Goal: Task Accomplishment & Management: Complete application form

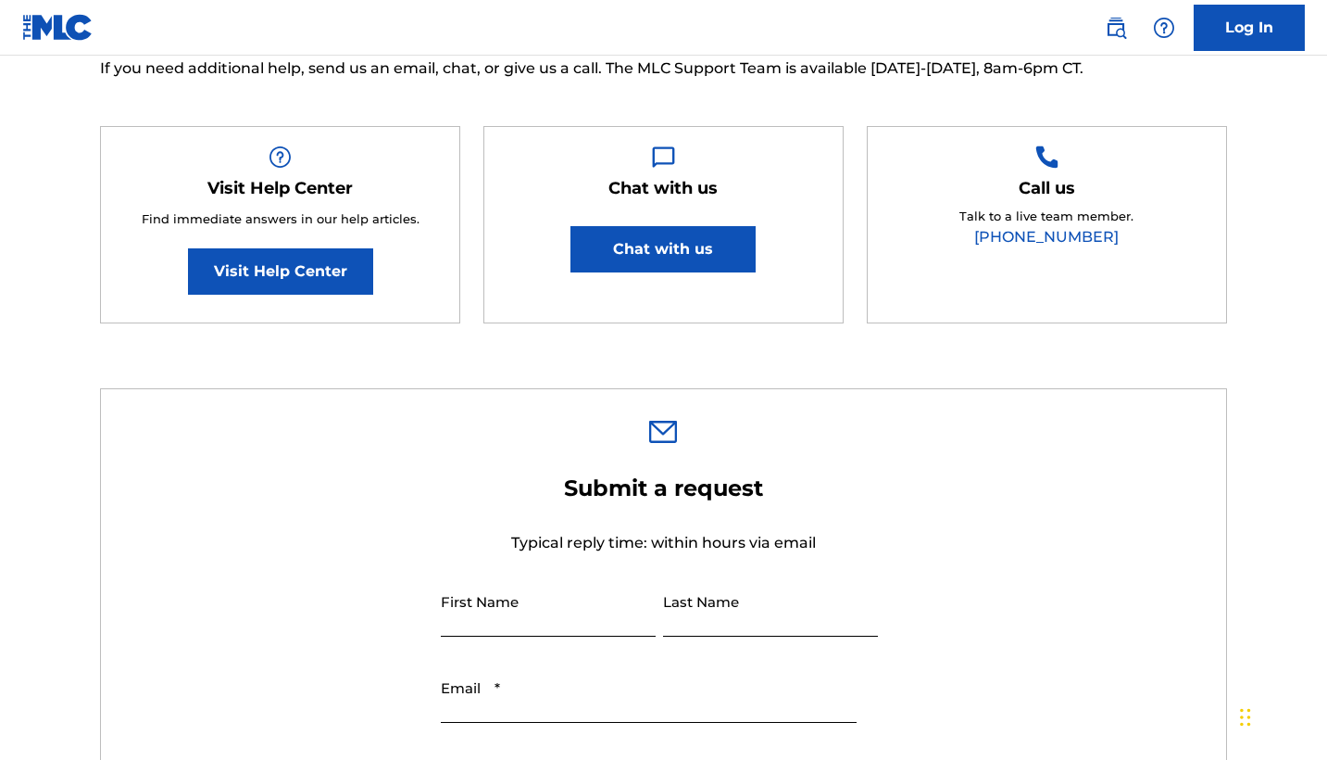
click at [992, 23] on nav "Log In" at bounding box center [663, 28] width 1327 height 56
click at [866, 352] on div "Need Help? You've come to the right place! Check out our Help Center or FAQ pag…" at bounding box center [664, 731] width 1297 height 1759
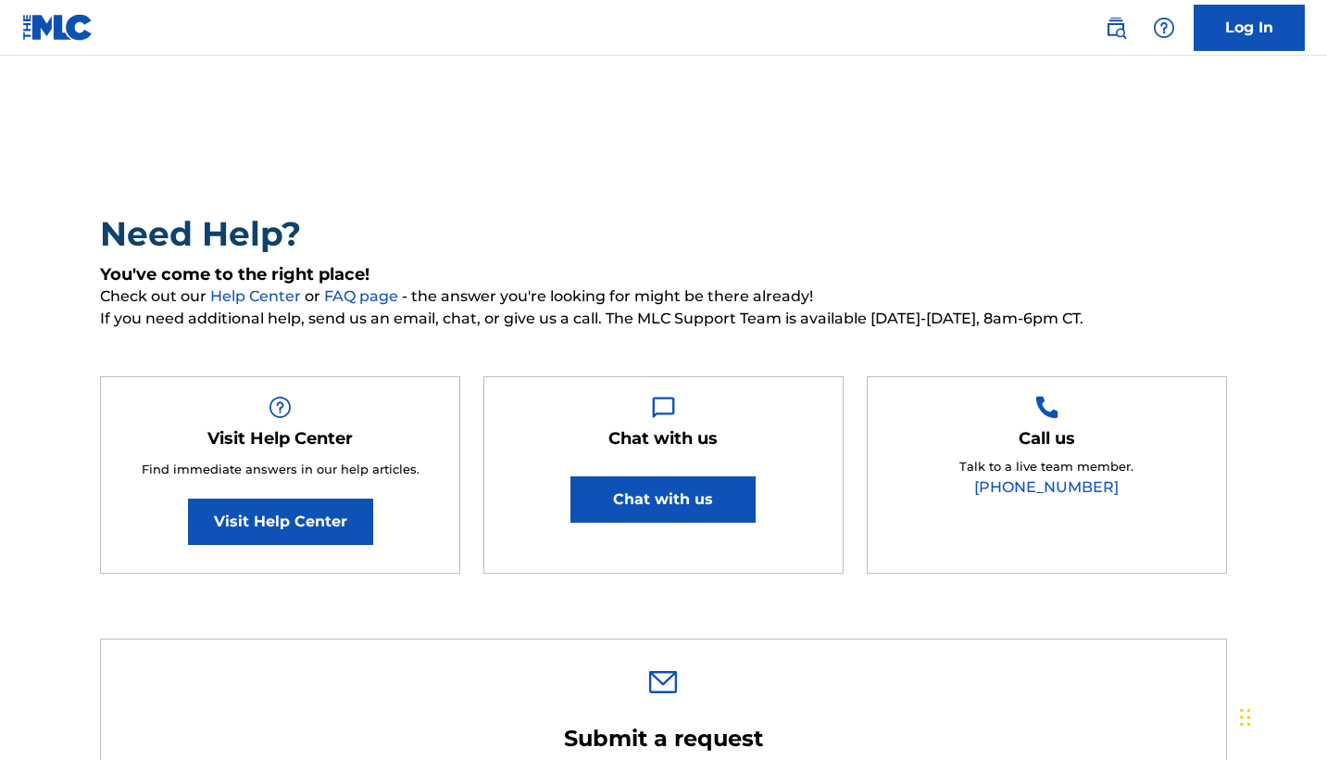
click at [44, 11] on link at bounding box center [57, 27] width 71 height 55
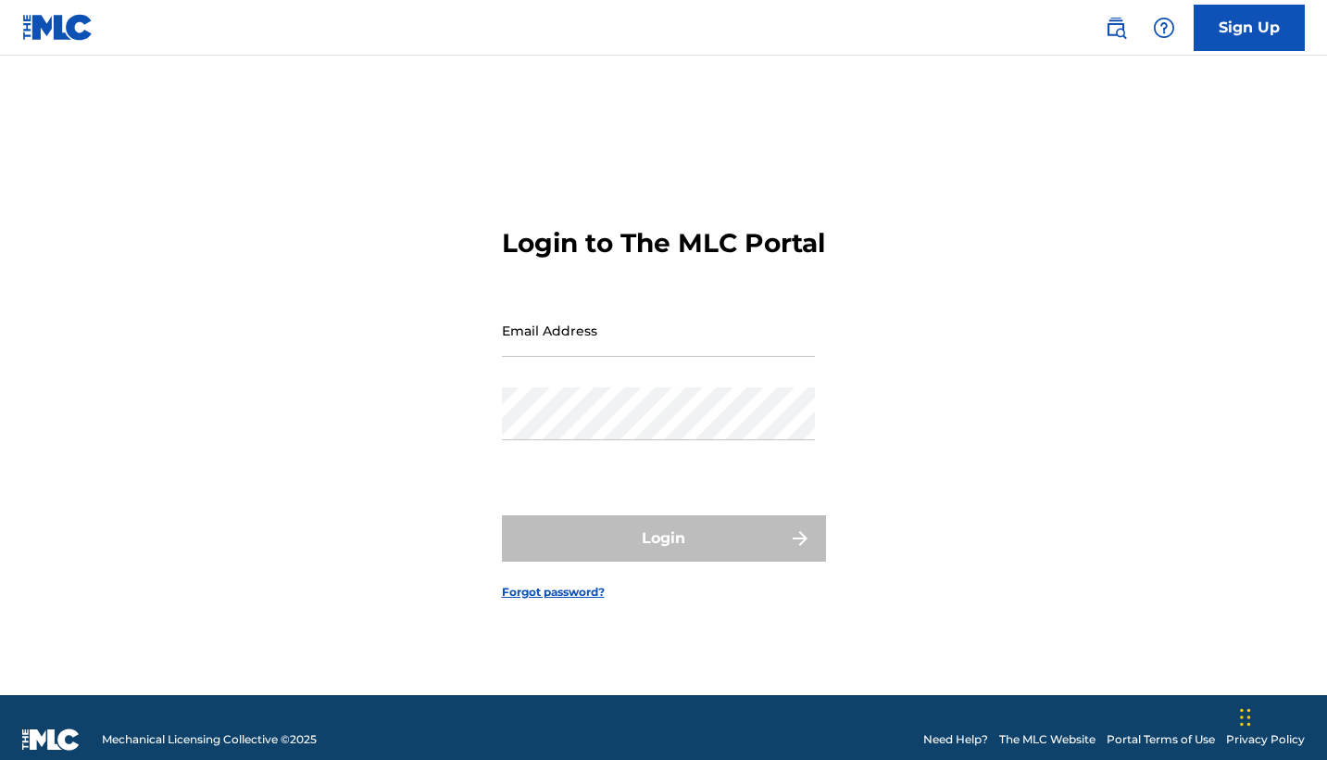
click at [46, 36] on img at bounding box center [57, 27] width 71 height 27
click at [39, 740] on img at bounding box center [50, 739] width 57 height 22
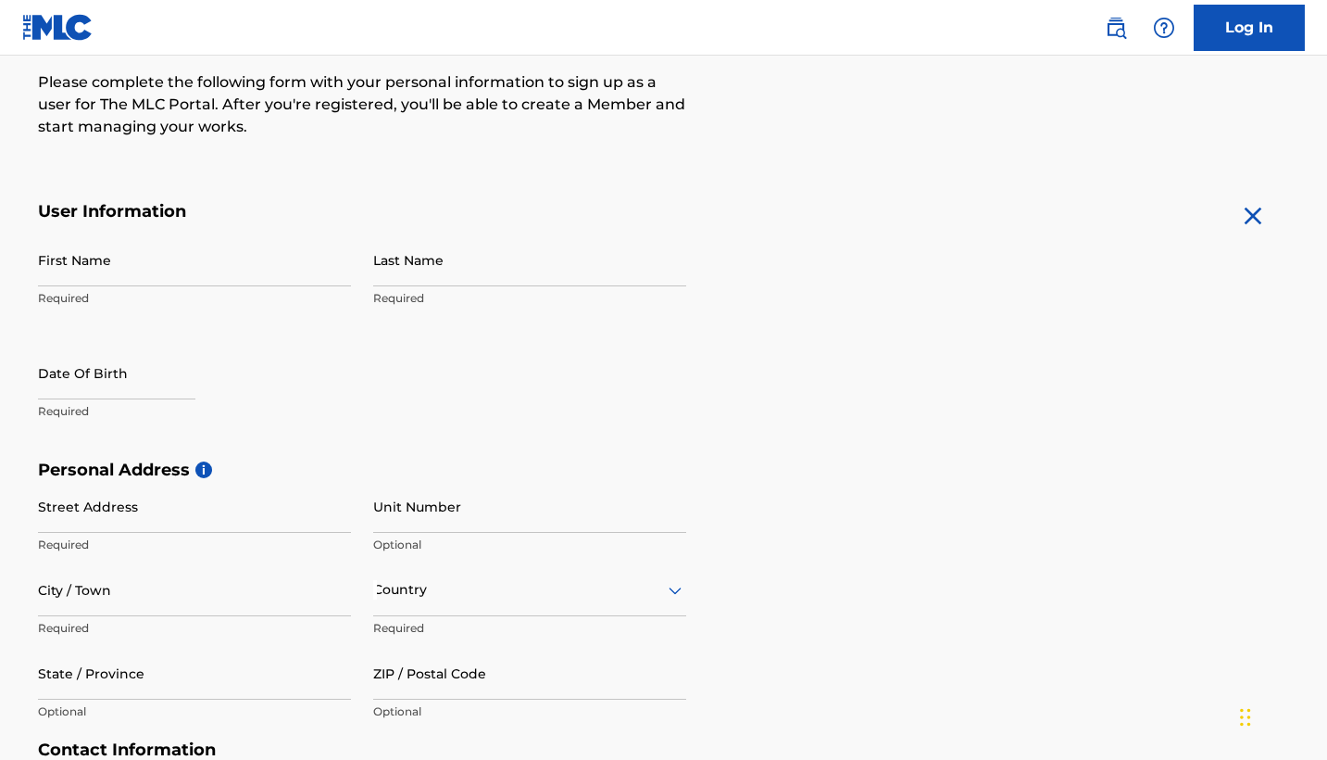
scroll to position [207, 0]
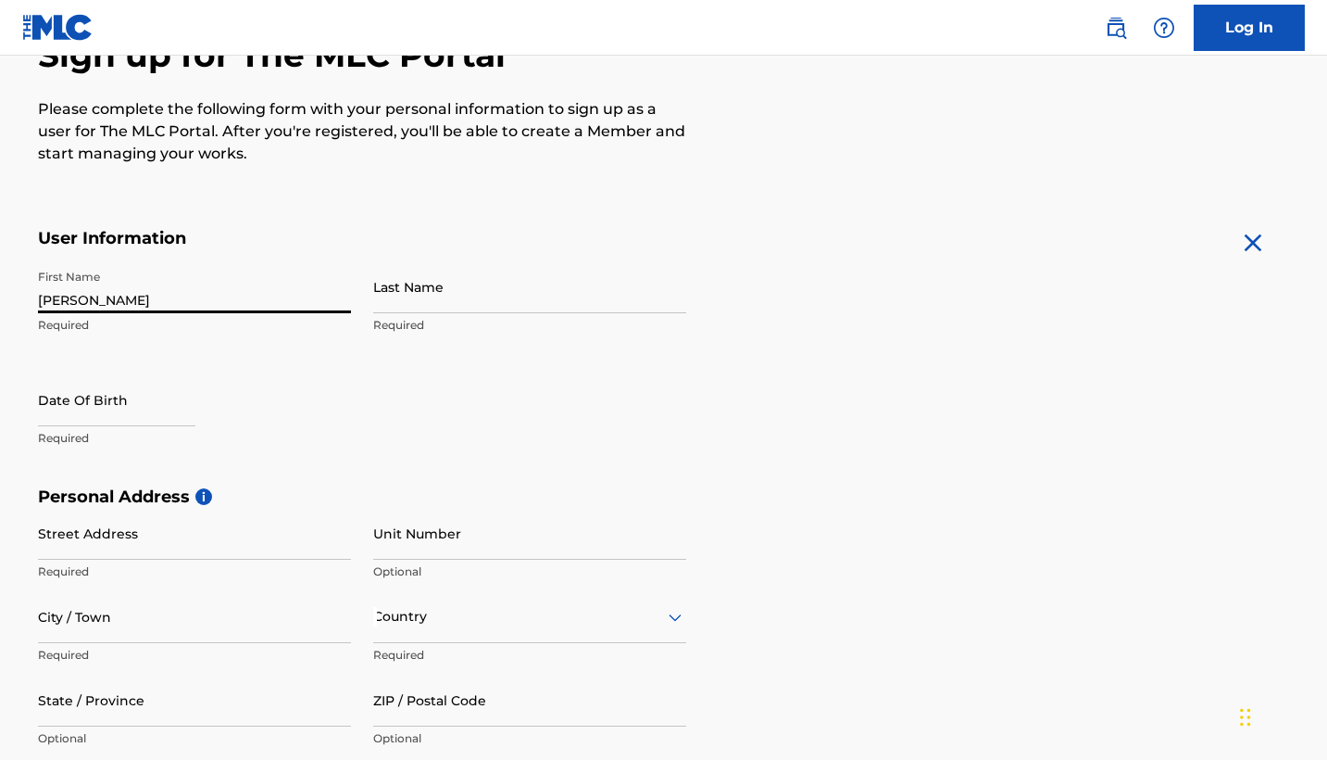
type input "[PERSON_NAME]"
select select "7"
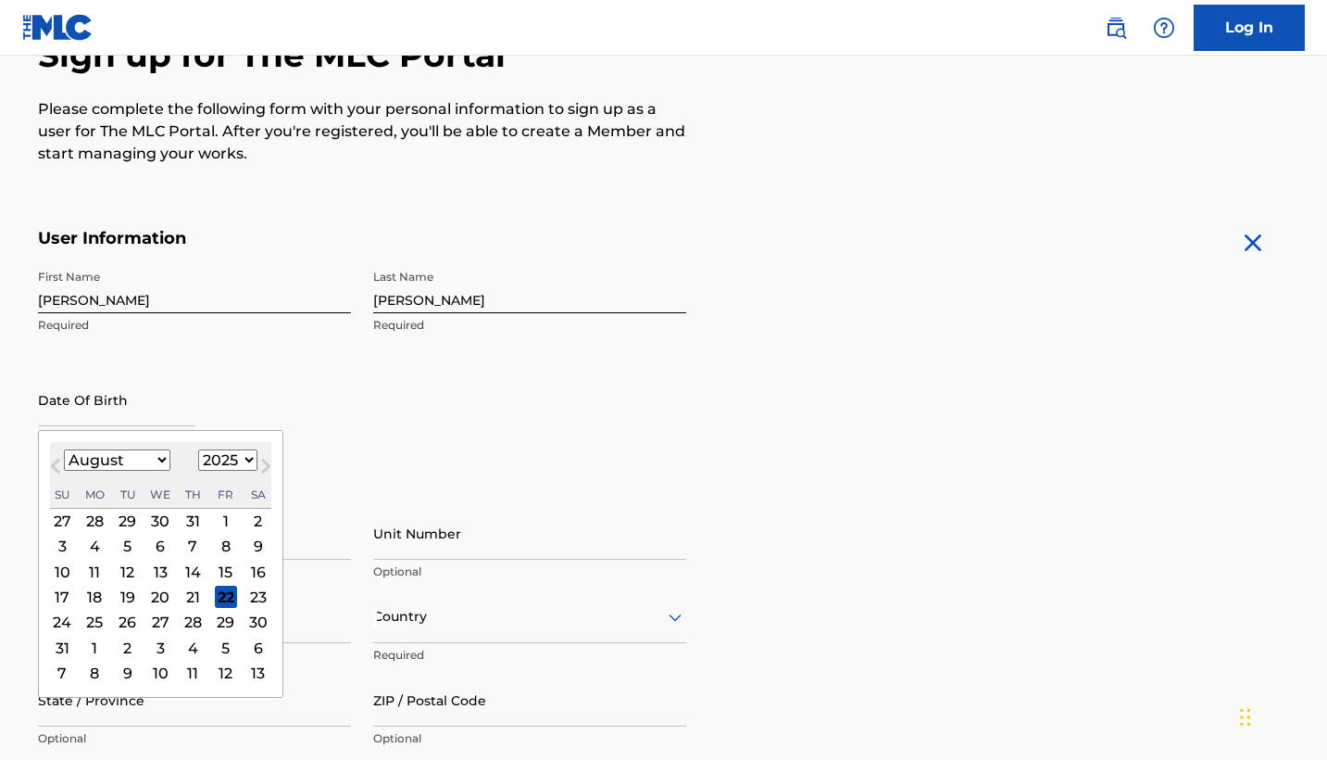
click at [229, 460] on select "1899 1900 1901 1902 1903 1904 1905 1906 1907 1908 1909 1910 1911 1912 1913 1914…" at bounding box center [227, 459] width 59 height 21
select select "2002"
click at [102, 470] on div "January February March April May June July August September October November De…" at bounding box center [117, 460] width 107 height 22
select select "1"
click at [215, 516] on div "1" at bounding box center [226, 520] width 22 height 22
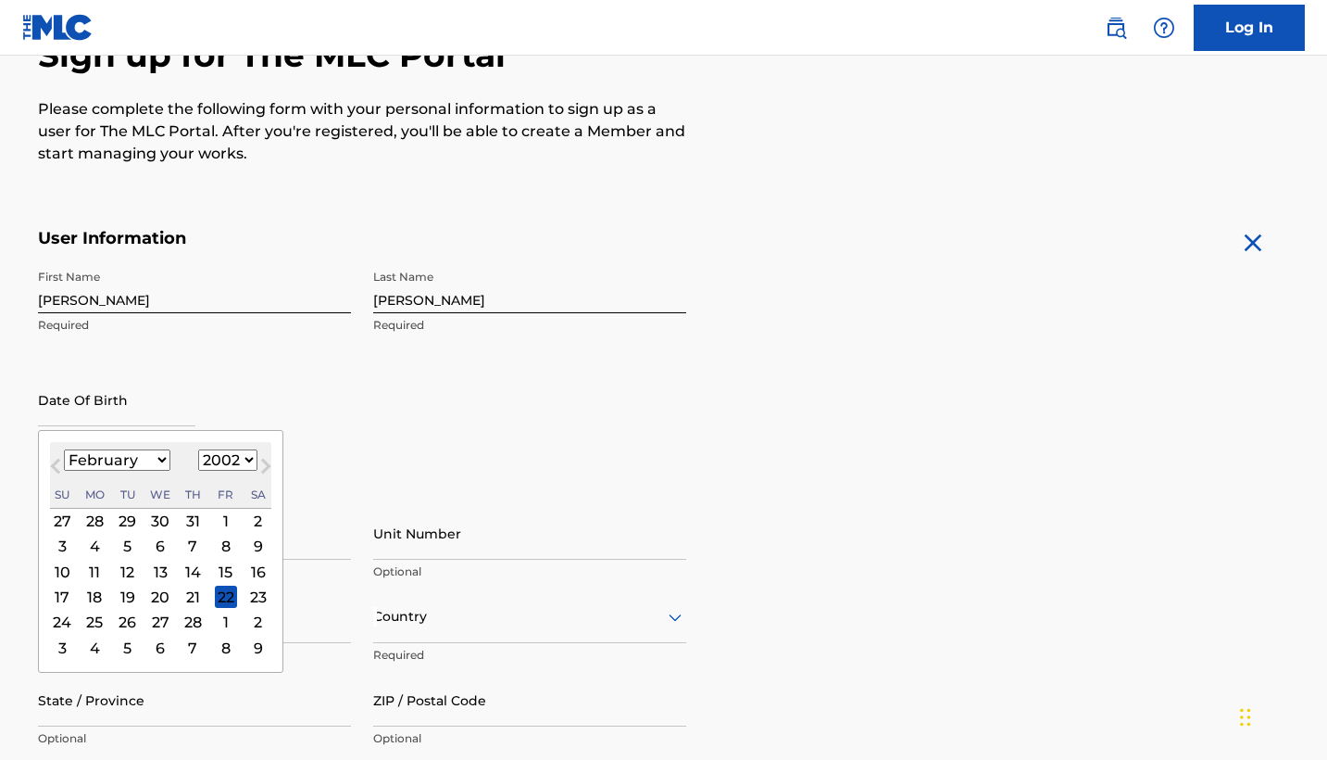
type input "[DATE]"
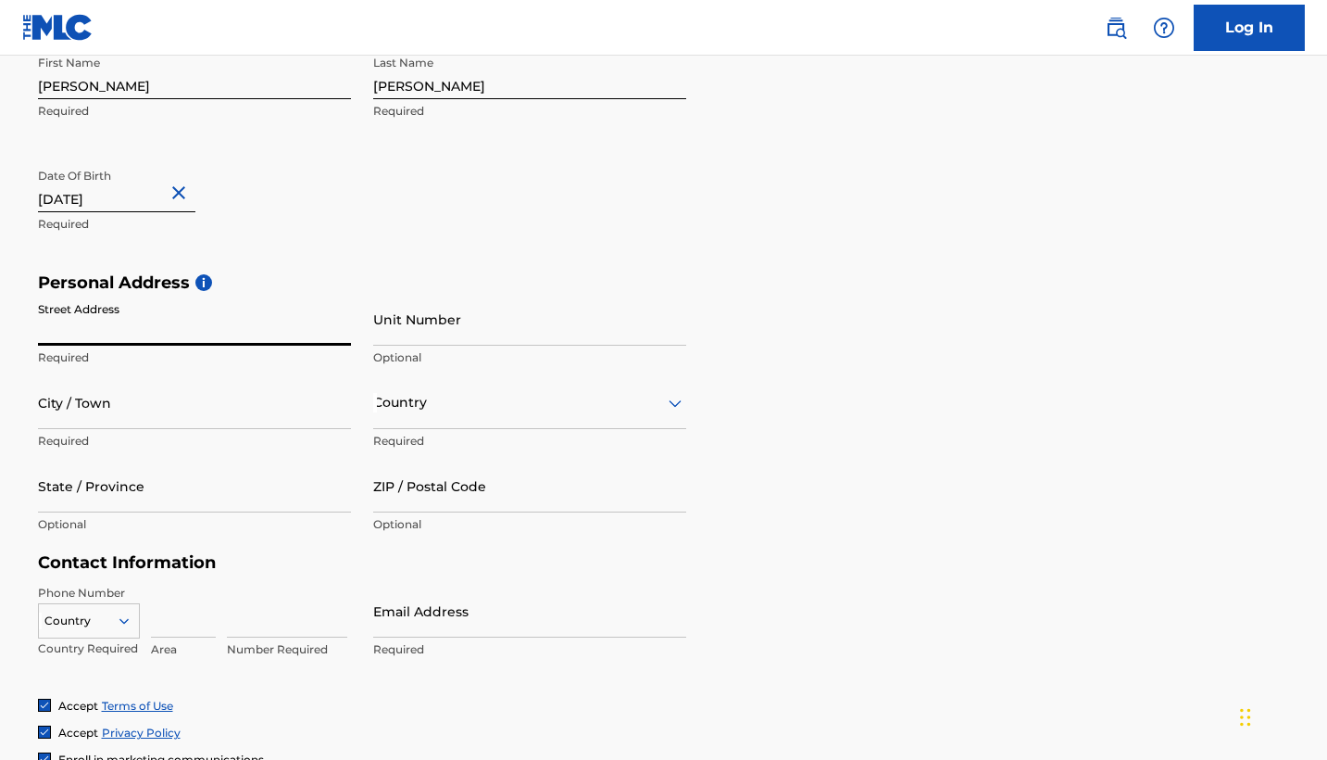
scroll to position [421, 0]
type input "CALLE"
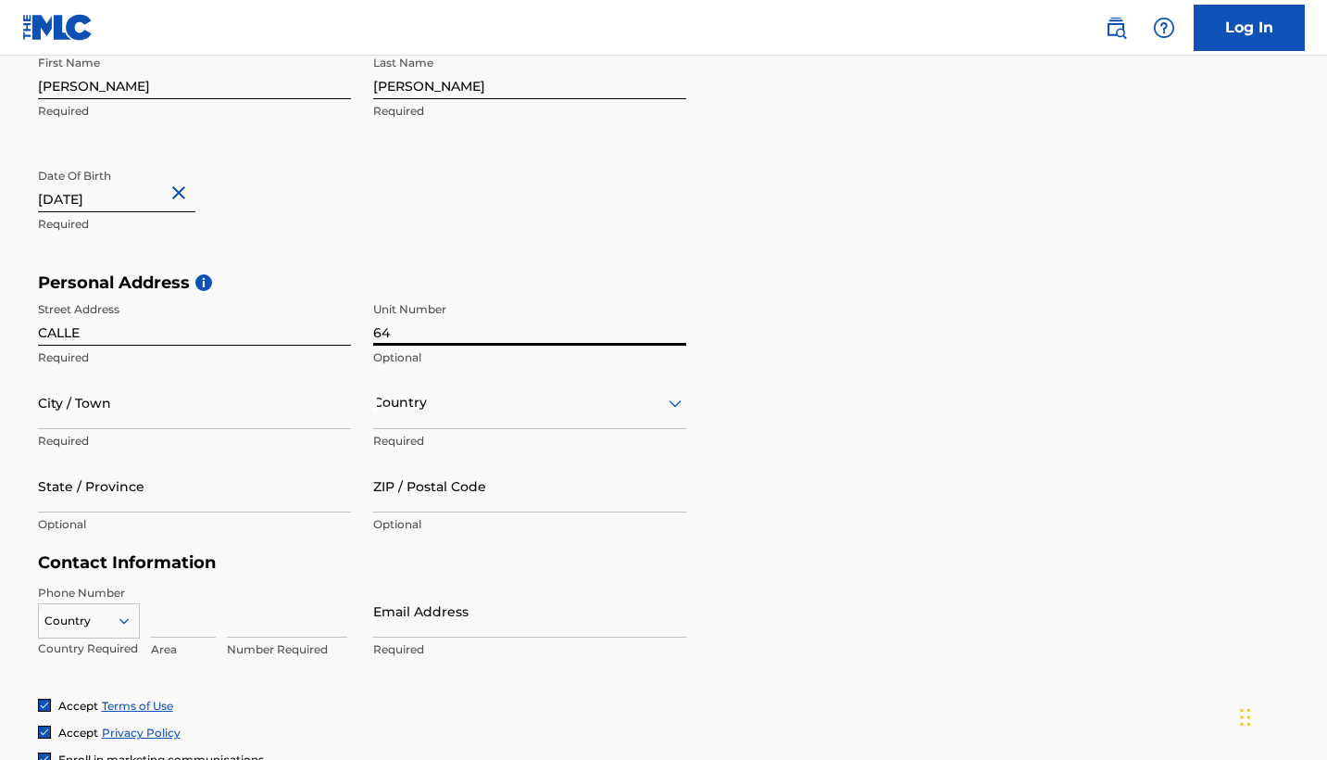
type input "64"
click at [446, 393] on div at bounding box center [529, 402] width 313 height 23
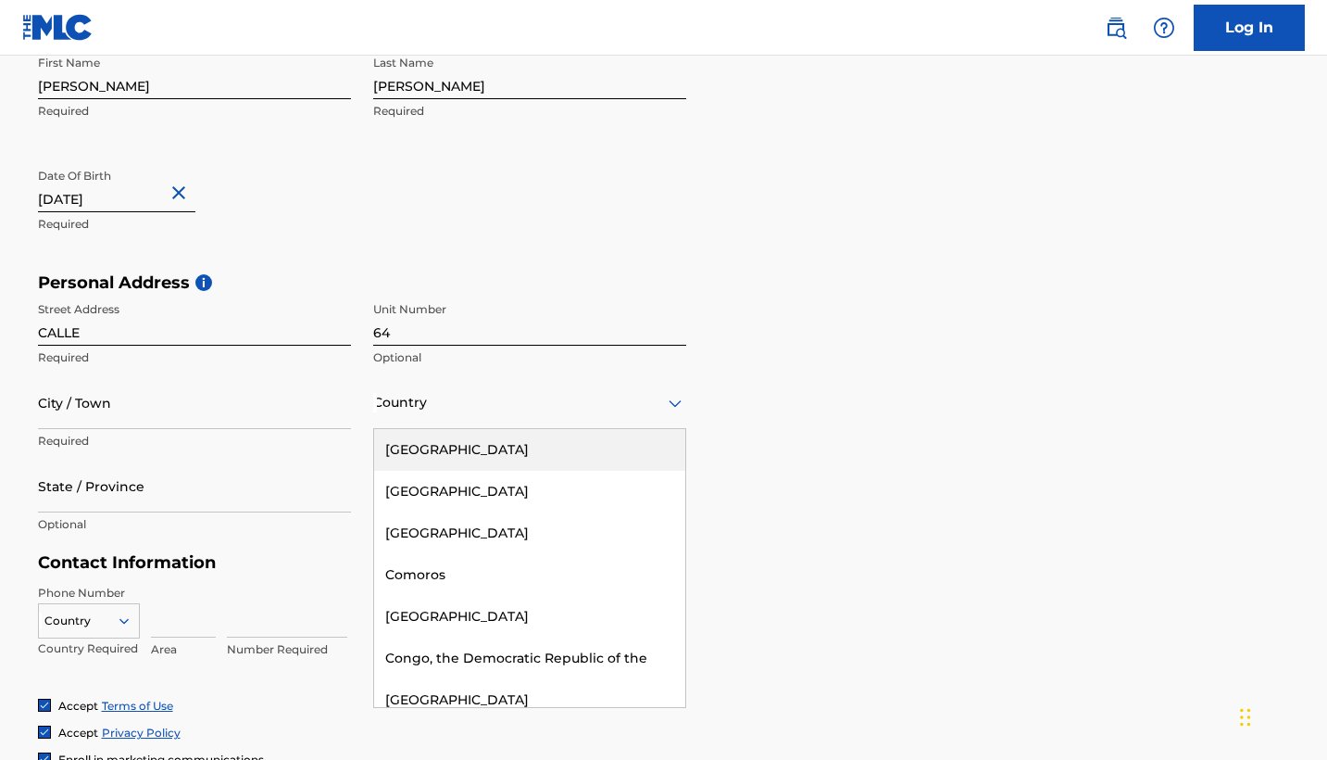
scroll to position [1644, 0]
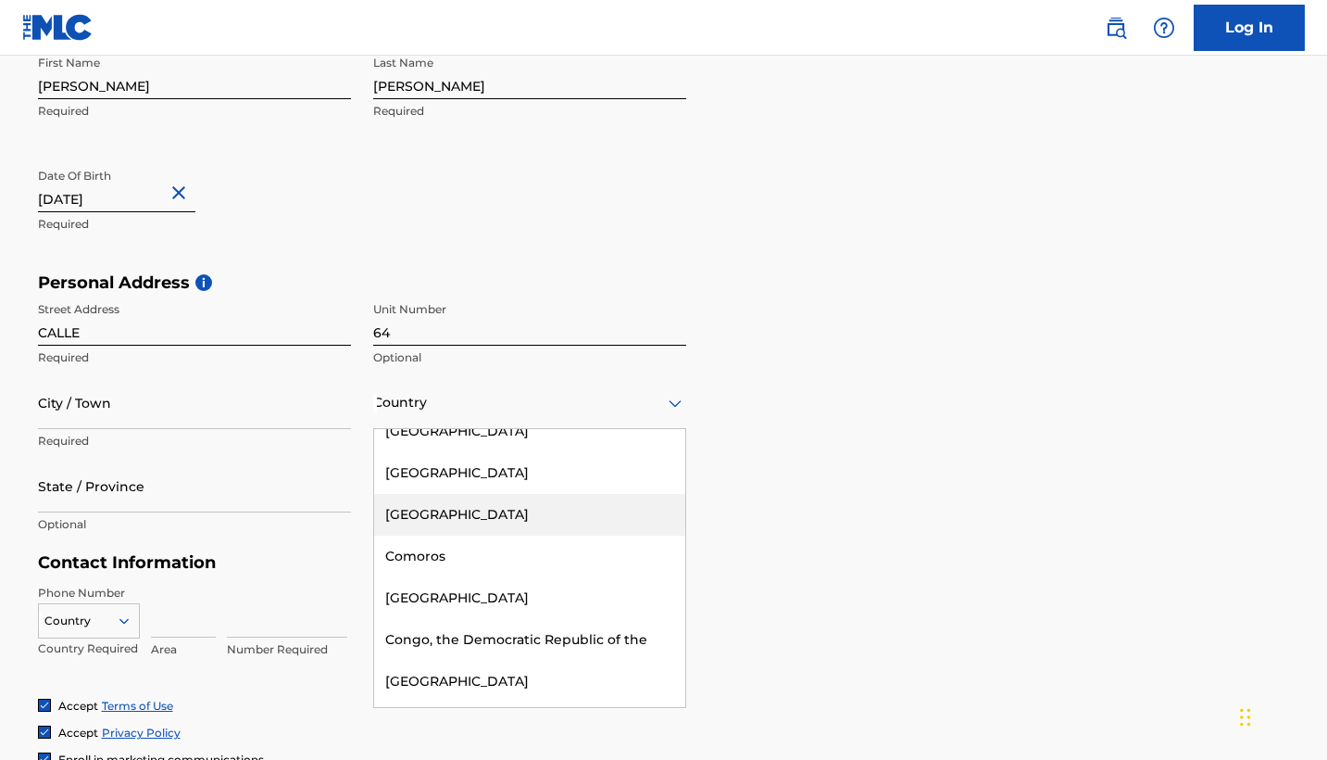
click at [462, 505] on div "[GEOGRAPHIC_DATA]" at bounding box center [529, 515] width 311 height 42
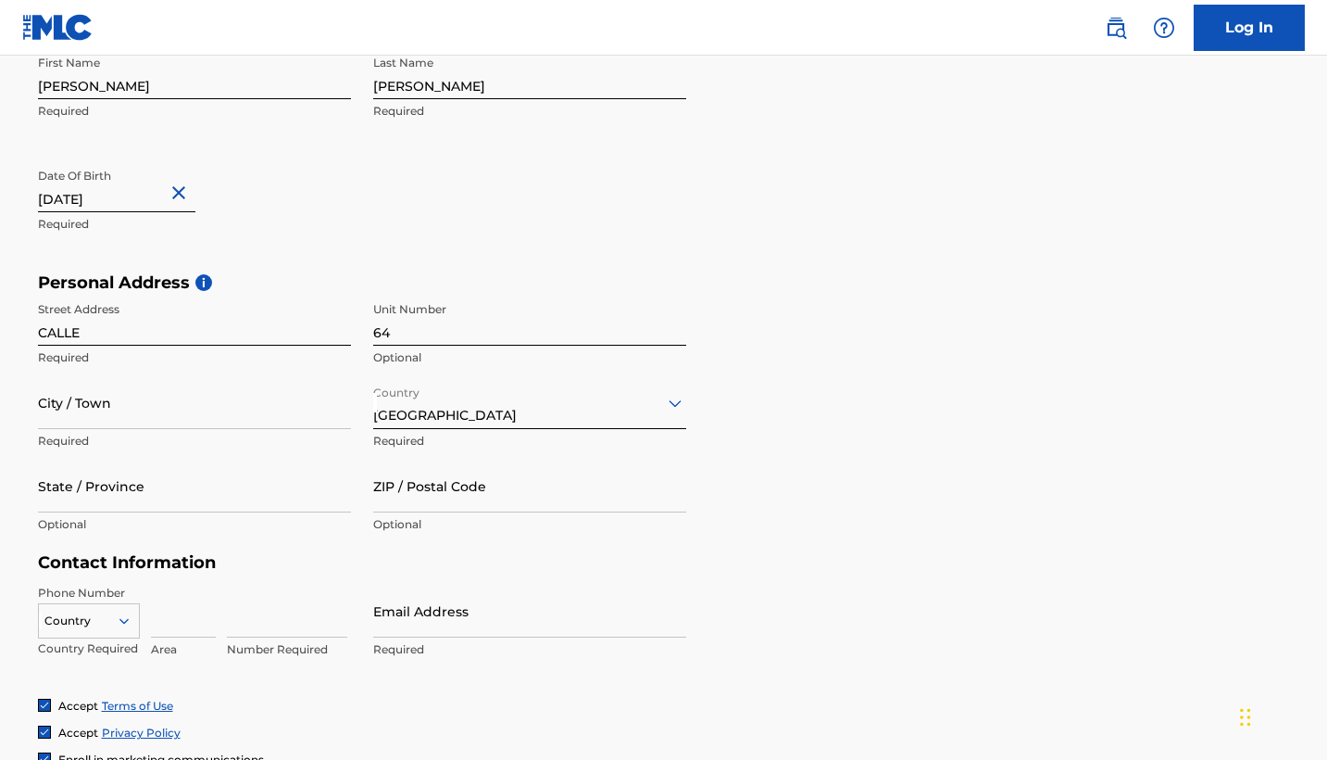
click at [160, 330] on input "CALLE" at bounding box center [194, 319] width 313 height 53
type input "[STREET_ADDRESS]"
click at [430, 337] on input "64" at bounding box center [529, 319] width 313 height 53
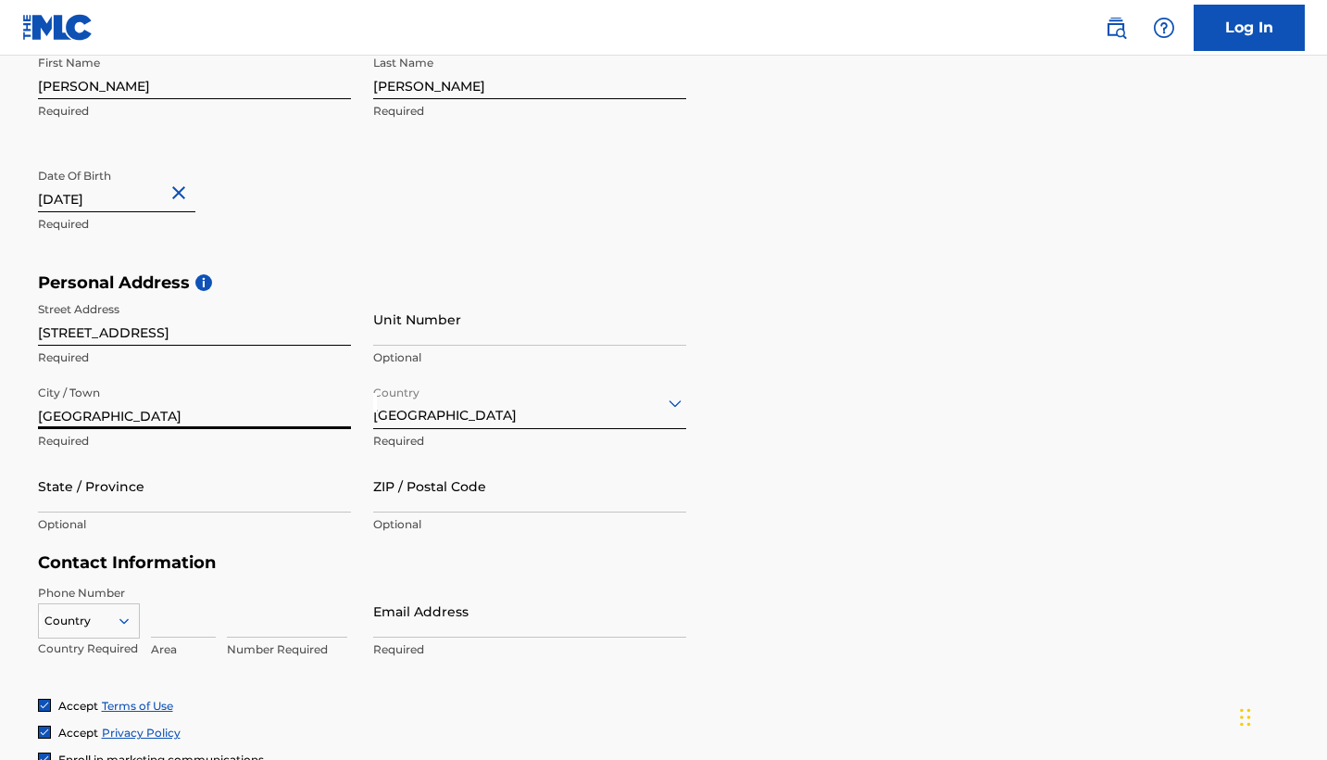
type input "[GEOGRAPHIC_DATA]"
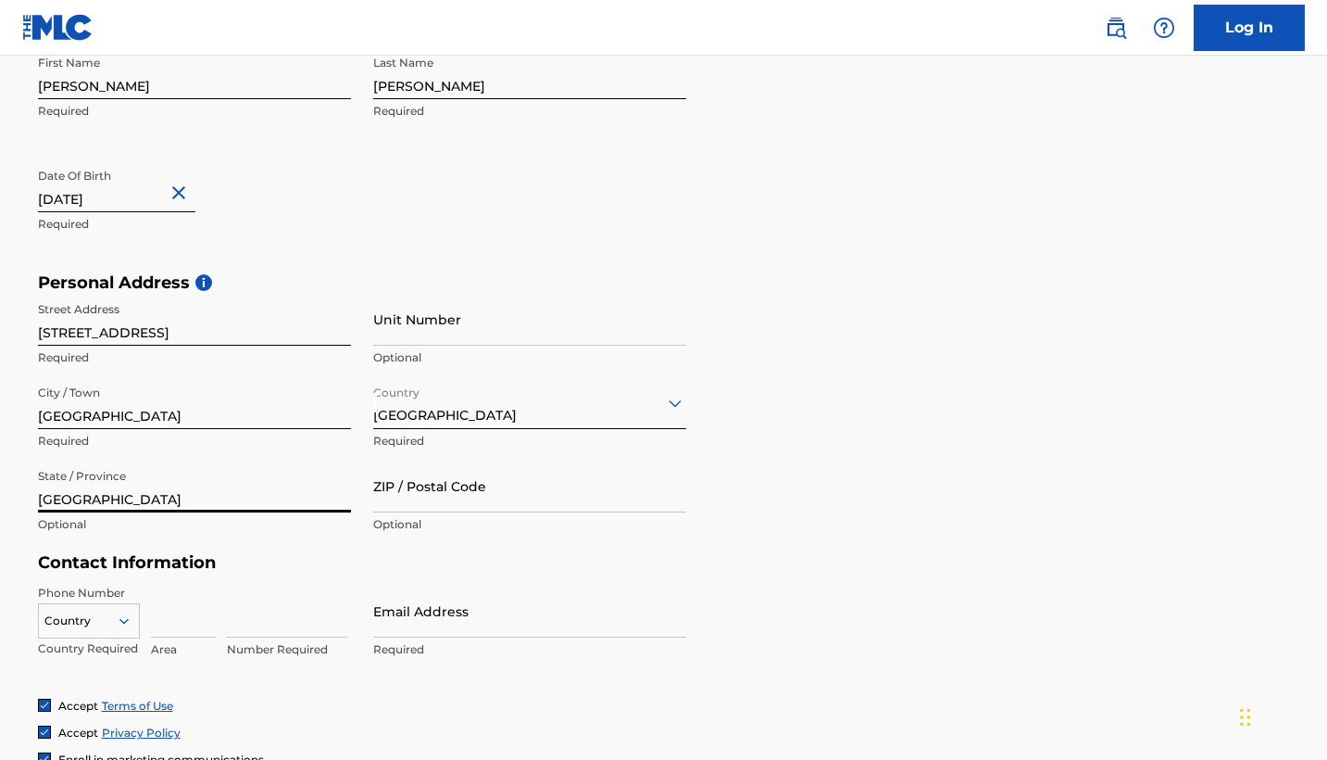
type input "[GEOGRAPHIC_DATA]"
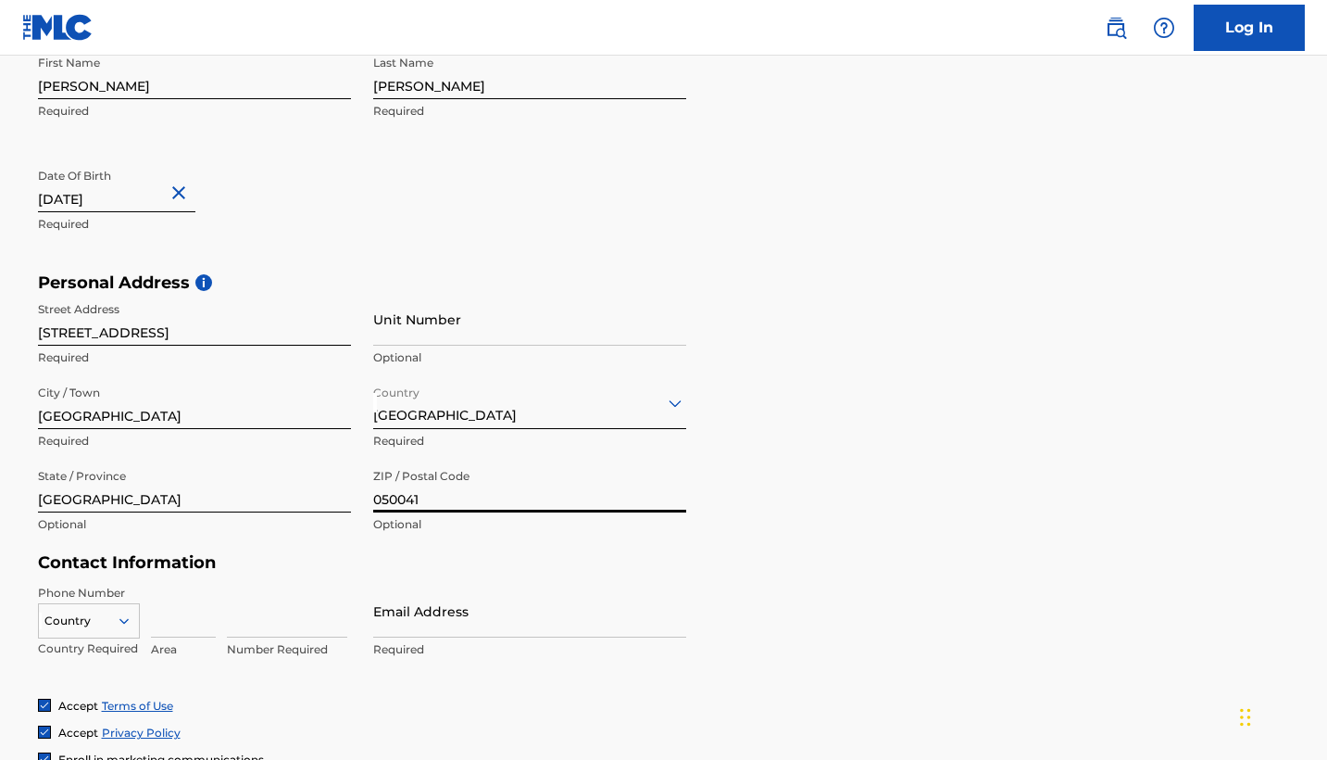
type input "050041"
click at [192, 598] on input at bounding box center [183, 610] width 65 height 53
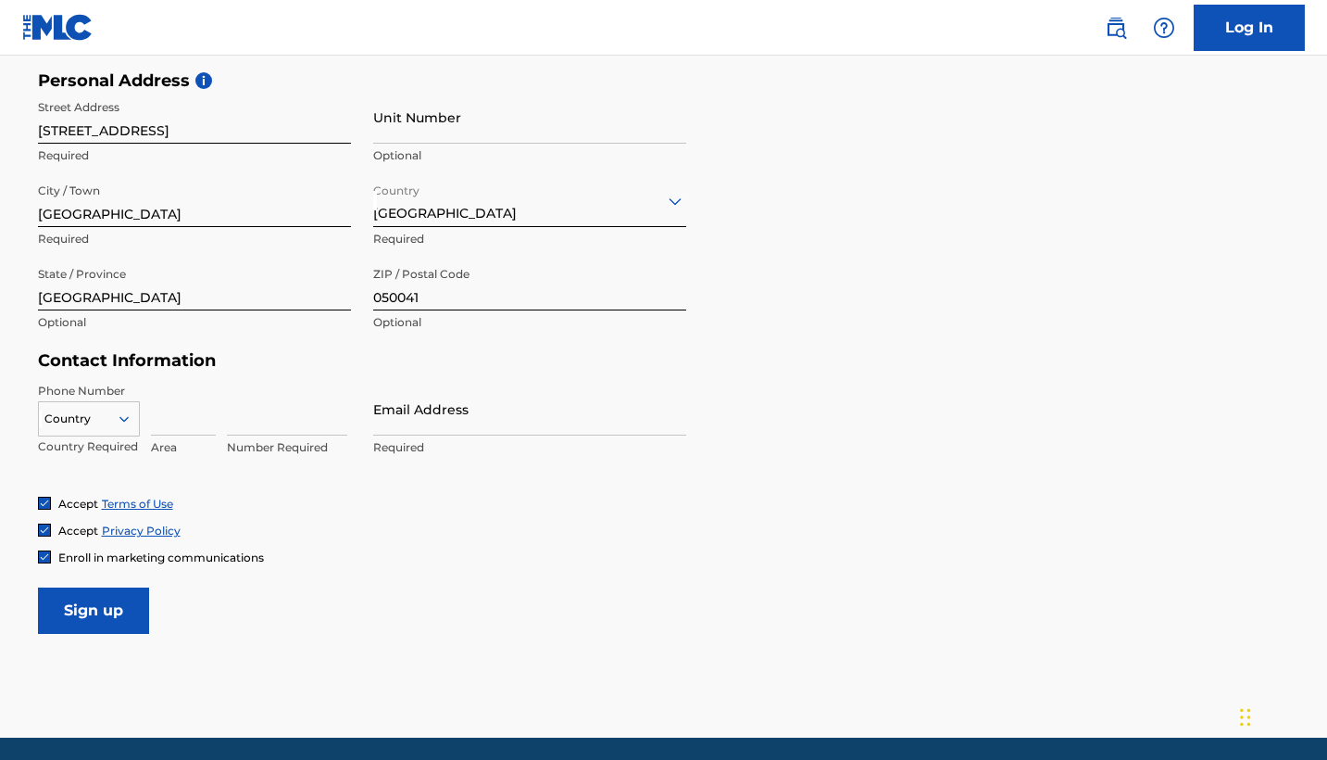
scroll to position [628, 0]
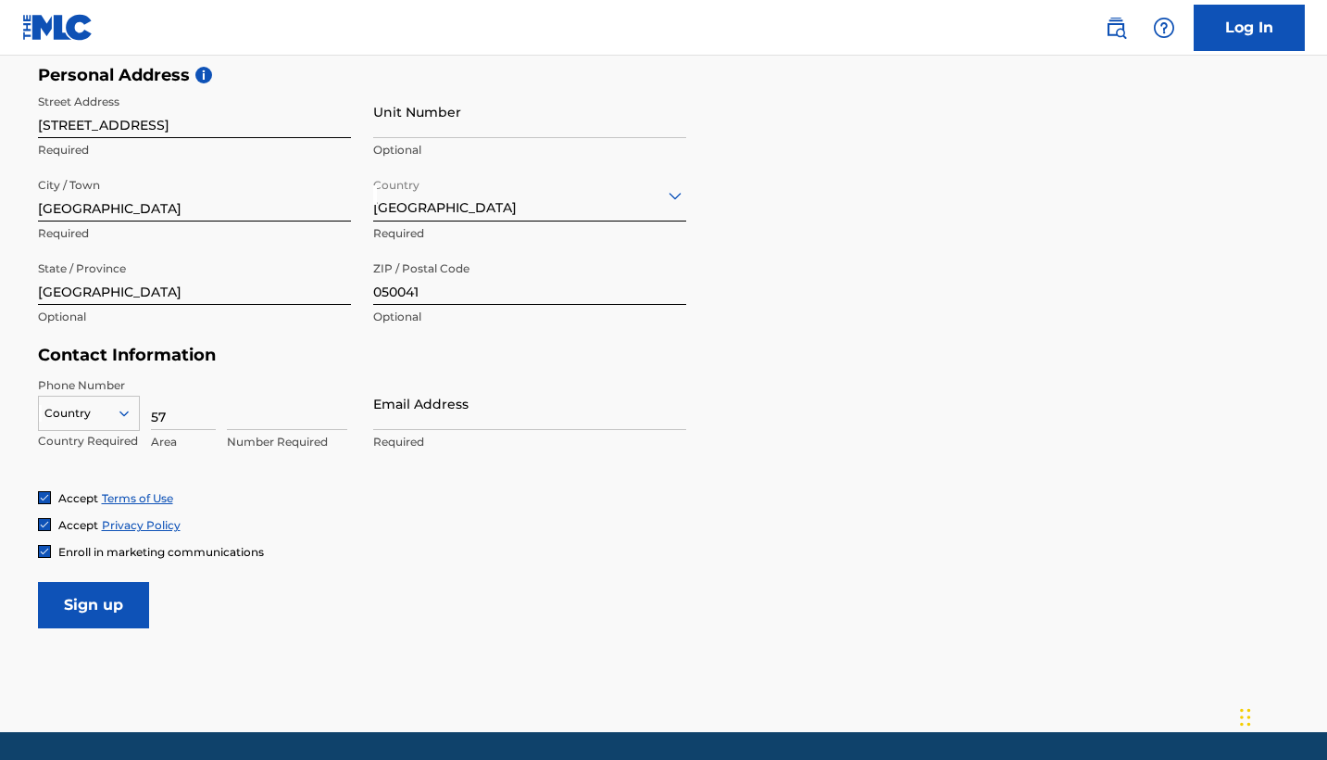
click at [154, 412] on input "57" at bounding box center [183, 403] width 65 height 53
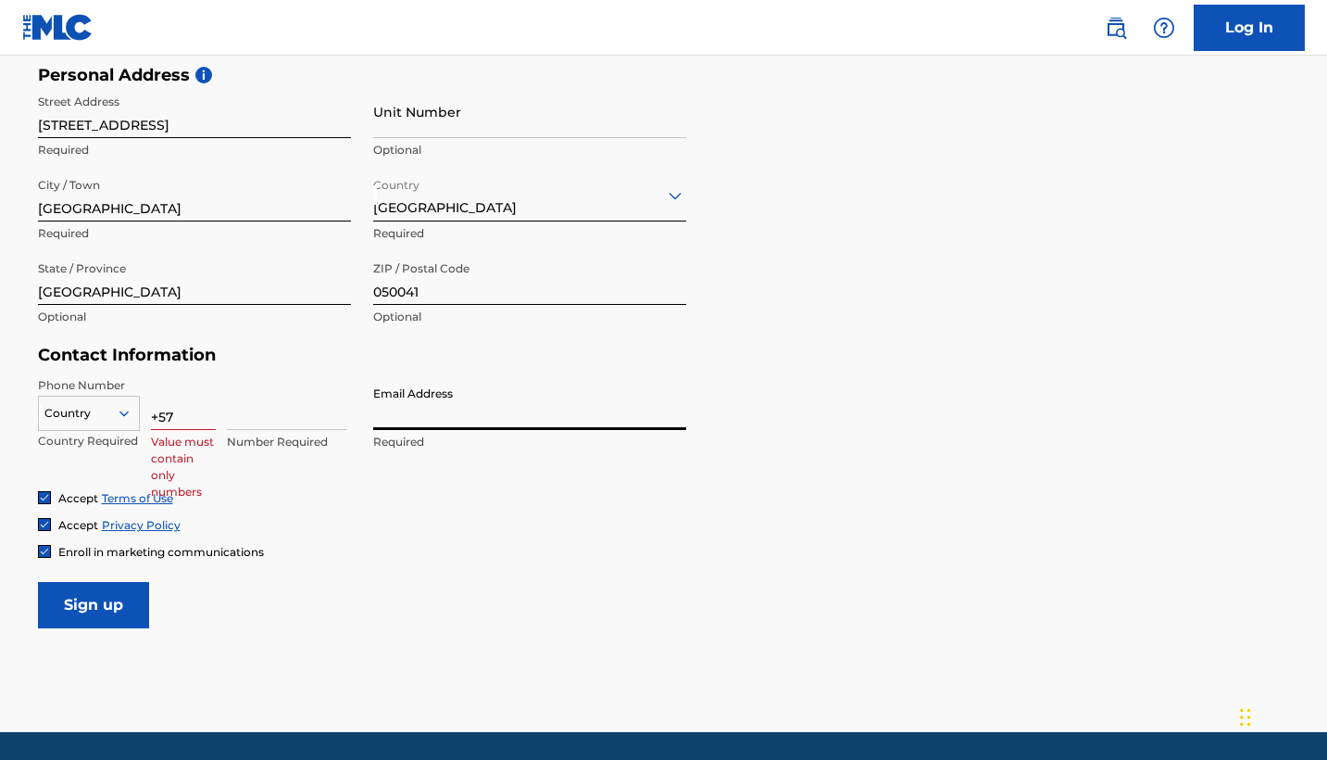
click at [493, 424] on input "Email Address" at bounding box center [529, 403] width 313 height 53
click at [156, 417] on input "+57" at bounding box center [183, 403] width 65 height 53
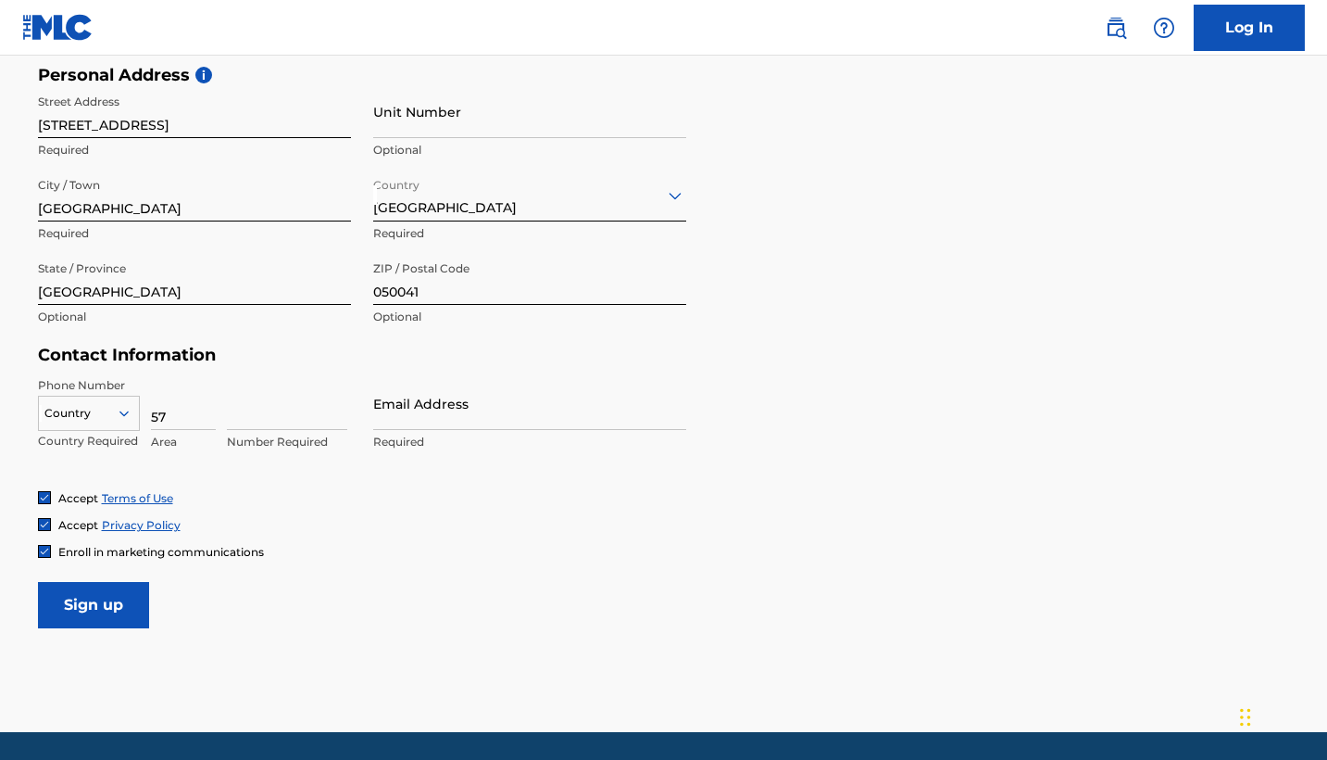
type input "57"
type input "3053240974"
click at [470, 408] on input "Email Address" at bounding box center [529, 403] width 313 height 53
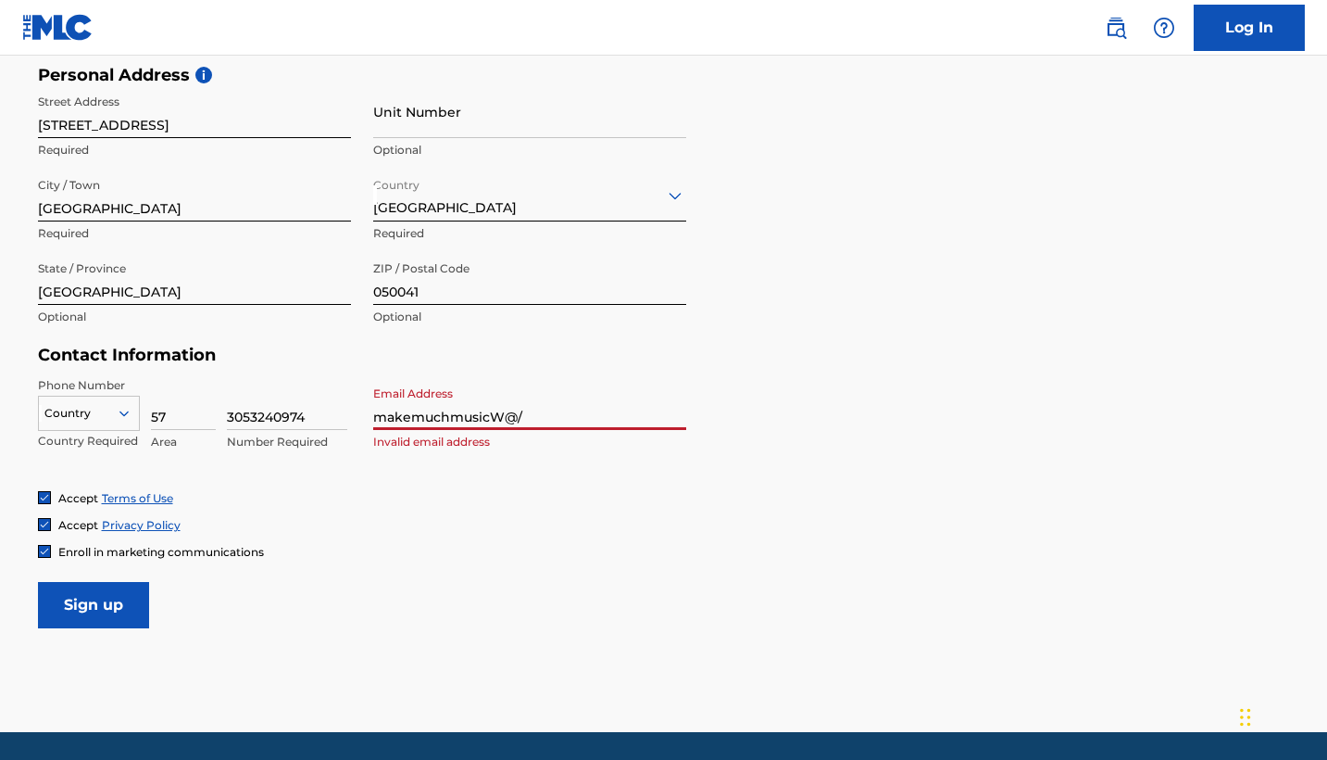
click at [93, 603] on input "Sign up" at bounding box center [93, 605] width 111 height 46
click at [71, 408] on div at bounding box center [89, 413] width 100 height 20
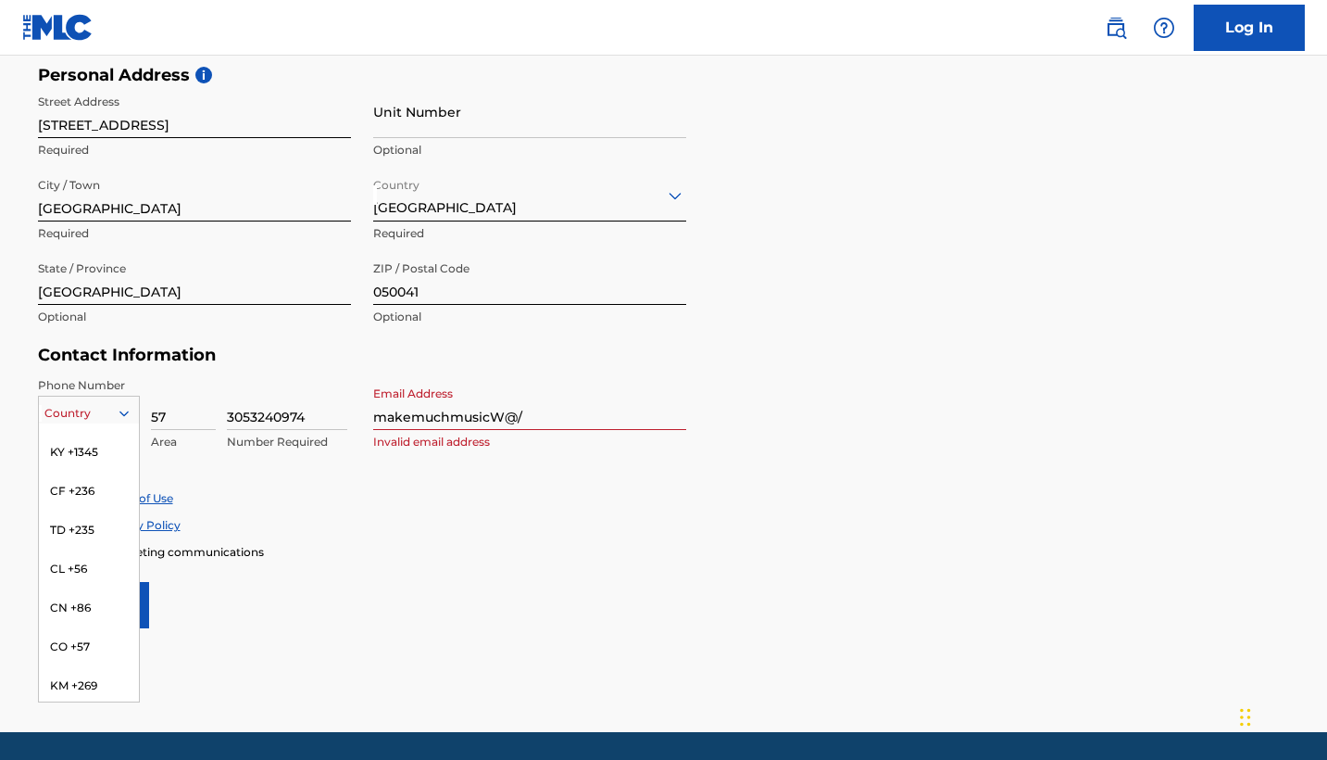
scroll to position [1401, 0]
click at [78, 612] on div "CO +57" at bounding box center [89, 631] width 100 height 39
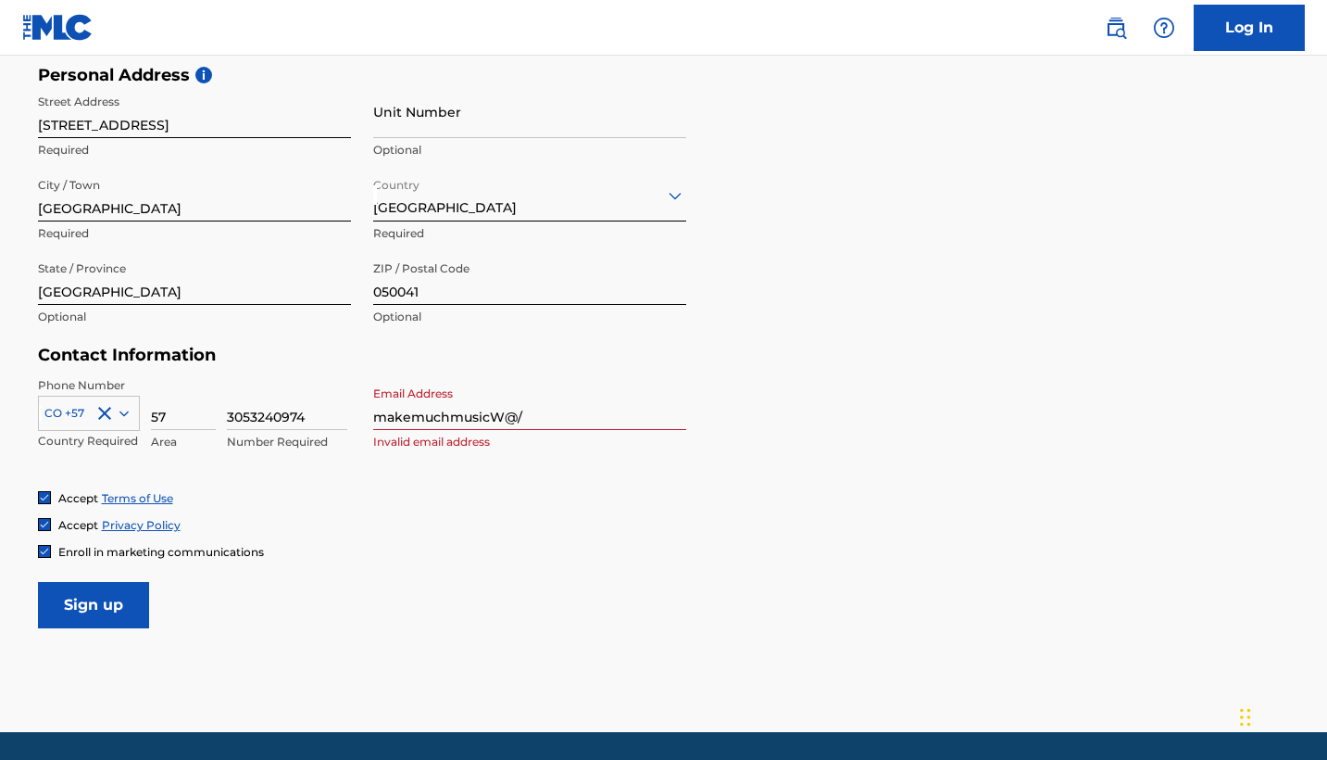
click at [540, 409] on input "makemuchmusicW@/" at bounding box center [529, 403] width 313 height 53
click at [526, 412] on input "makemuchmusic@" at bounding box center [529, 403] width 313 height 53
type input "[EMAIL_ADDRESS][DOMAIN_NAME]"
click at [96, 597] on input "Sign up" at bounding box center [93, 605] width 111 height 46
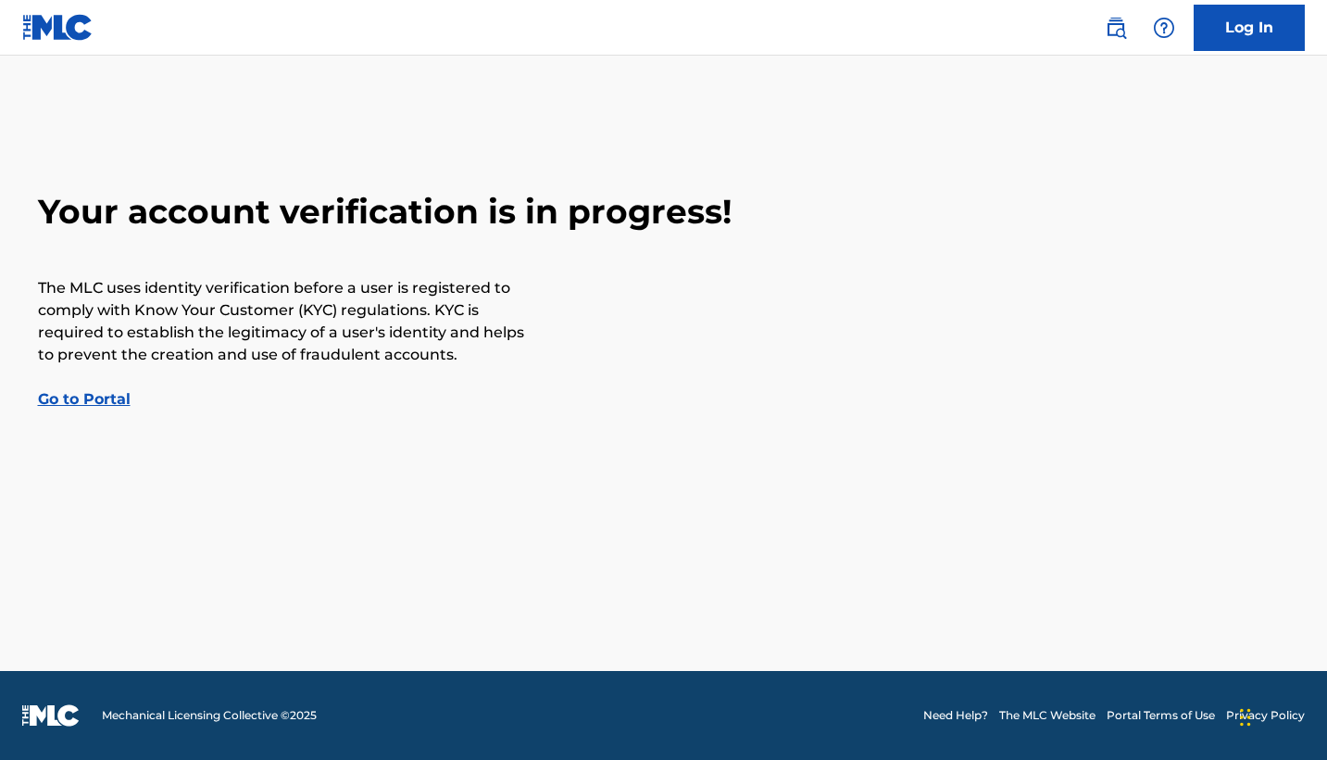
click at [889, 67] on main "Your account verification is in progress! The MLC uses identity verification be…" at bounding box center [663, 363] width 1327 height 615
